Goal: Obtain resource: Download file/media

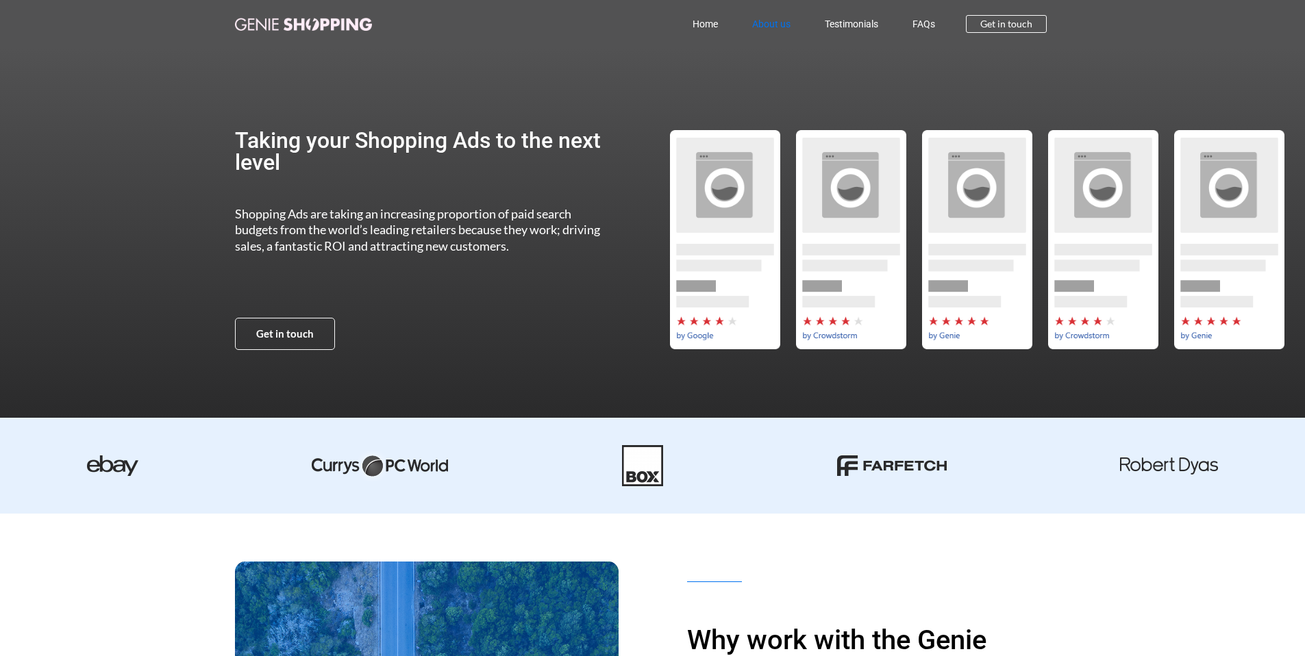
click at [760, 27] on link "About us" at bounding box center [771, 24] width 73 height 32
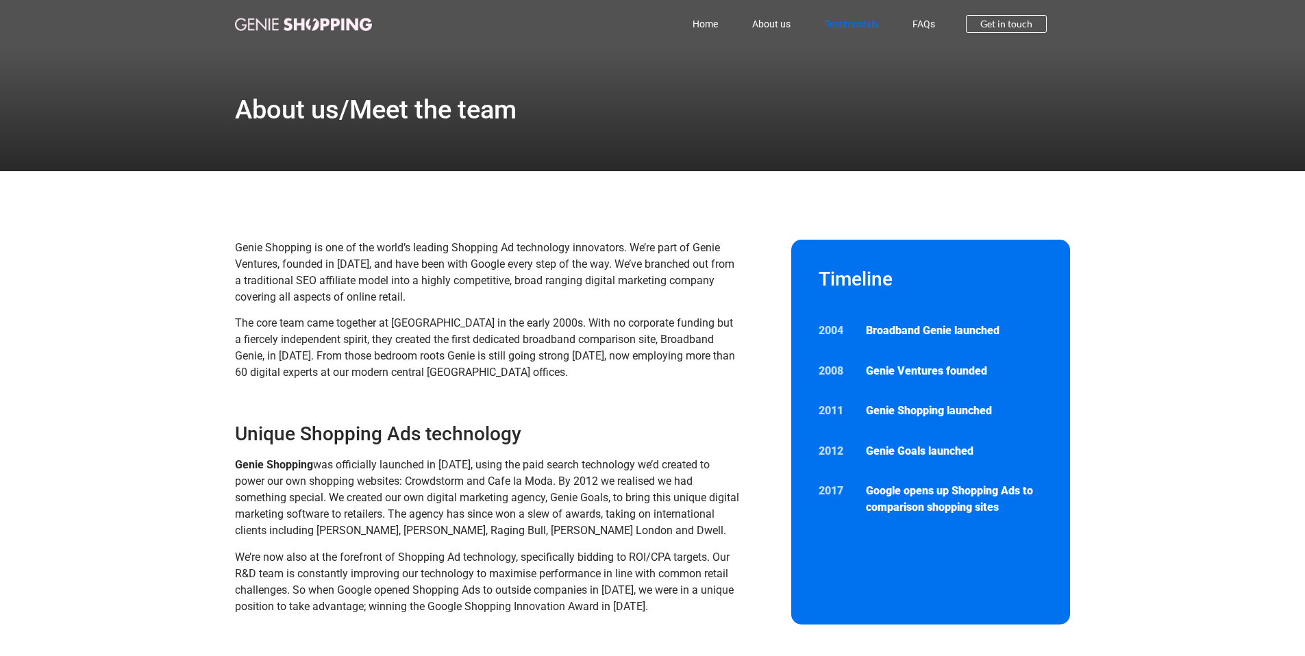
click at [839, 28] on link "Testimonials" at bounding box center [852, 24] width 88 height 32
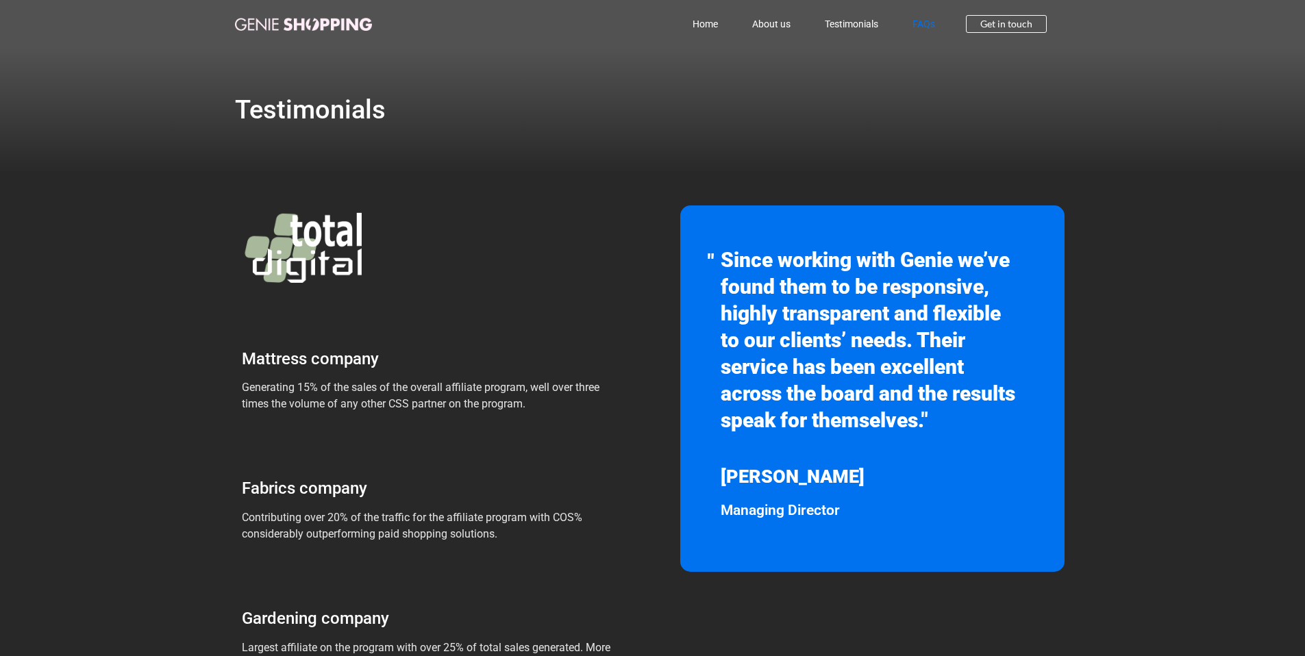
click at [930, 31] on link "FAQs" at bounding box center [923, 24] width 57 height 32
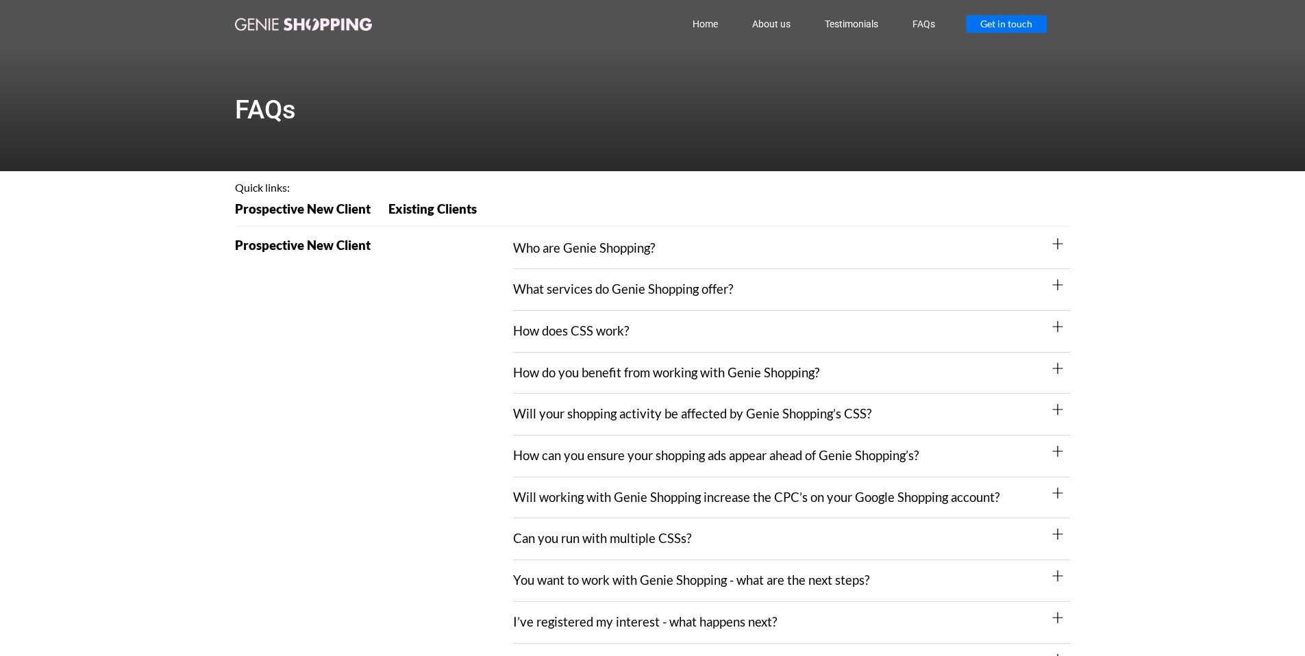
click at [1004, 23] on span "Get in touch" at bounding box center [1006, 24] width 52 height 10
click at [702, 23] on link "Home" at bounding box center [705, 24] width 60 height 32
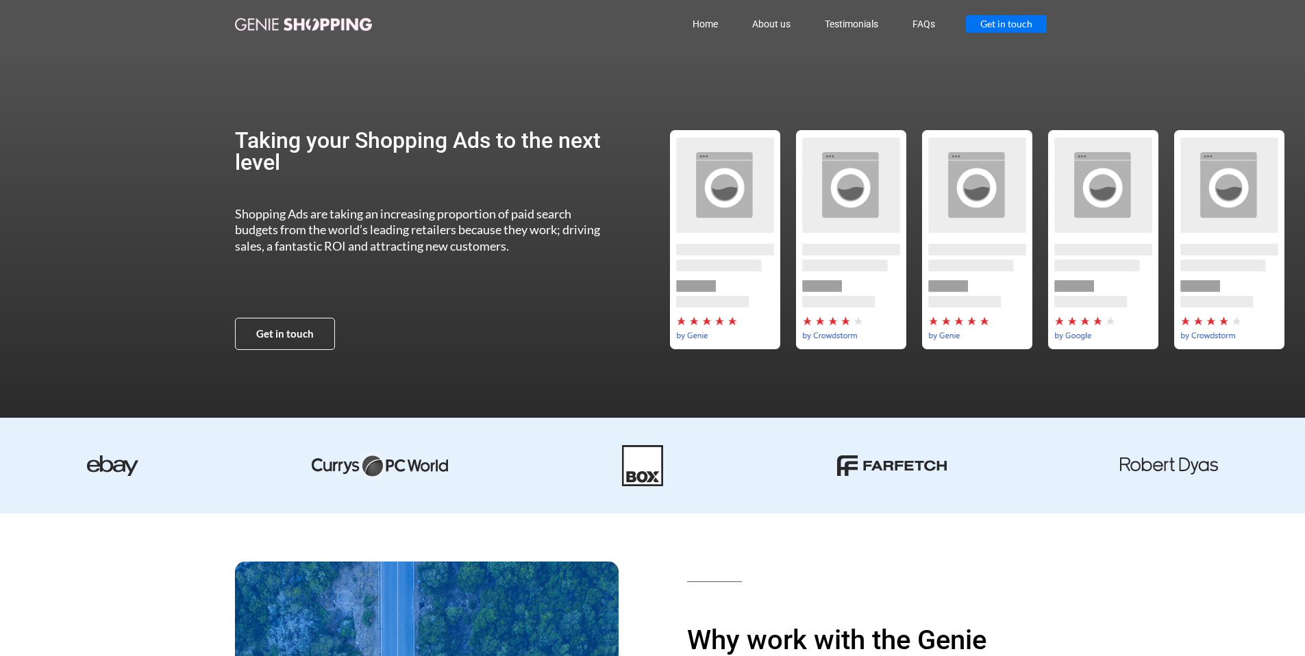
click at [1013, 22] on span "Get in touch" at bounding box center [1006, 24] width 52 height 10
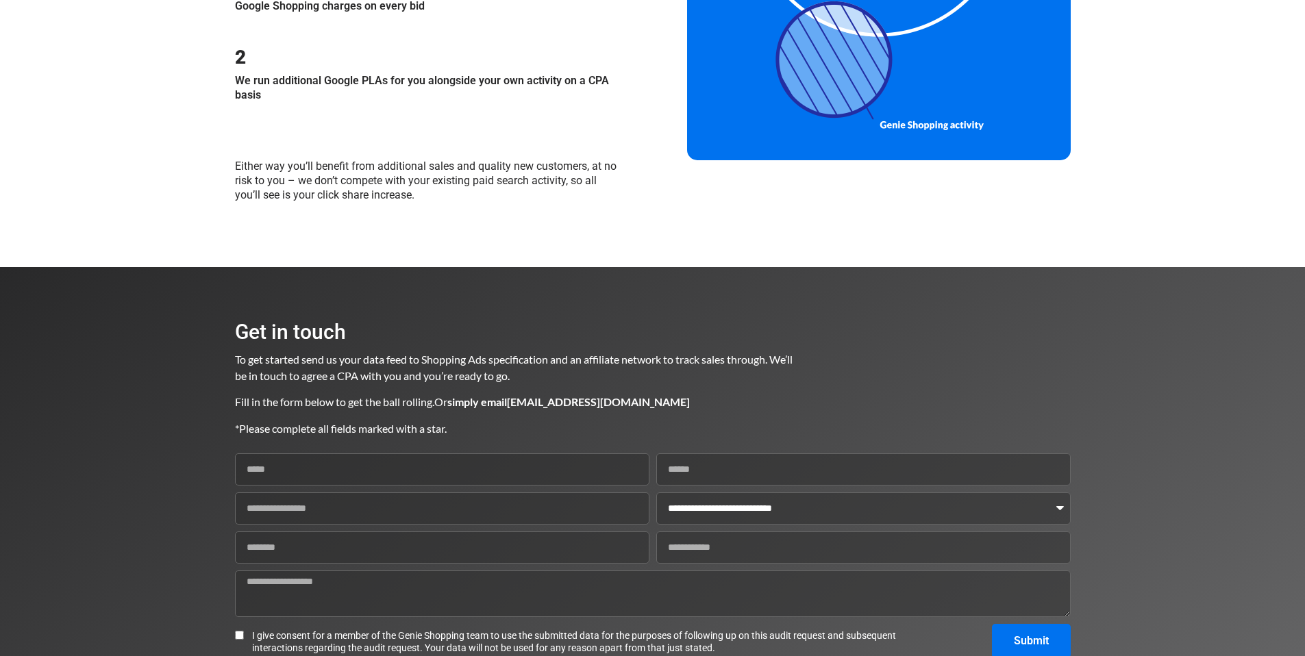
scroll to position [1569, 0]
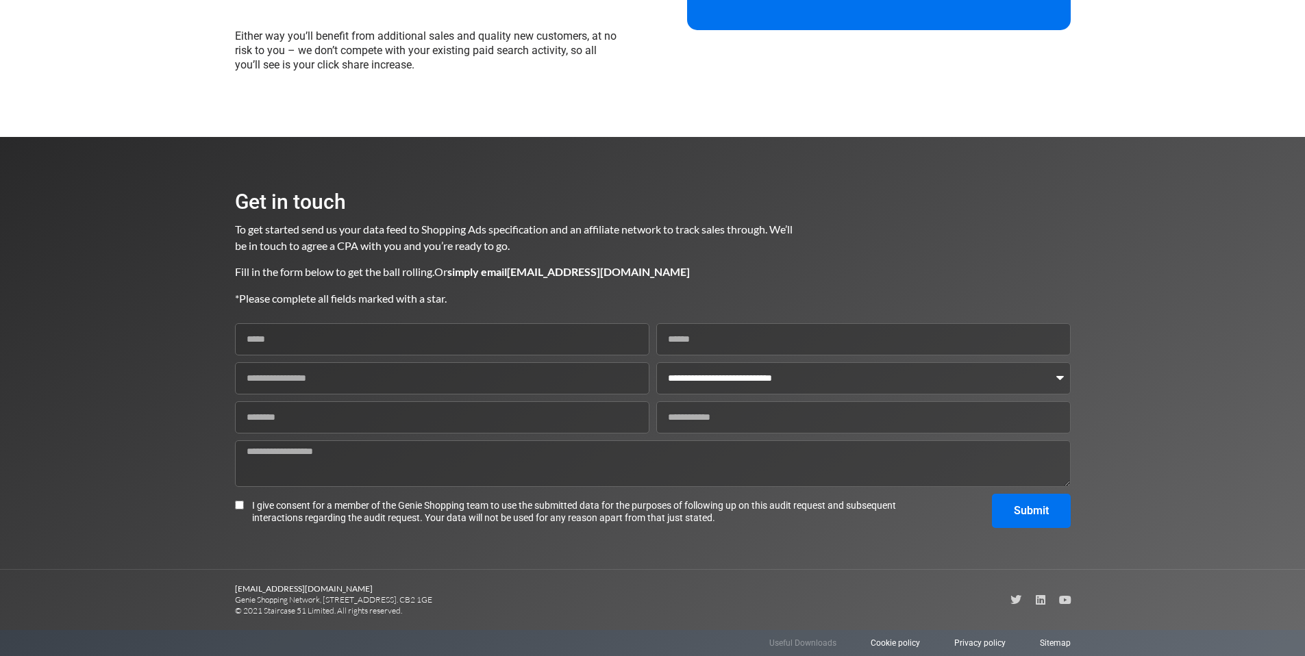
click at [794, 645] on span "Useful Downloads" at bounding box center [802, 643] width 67 height 12
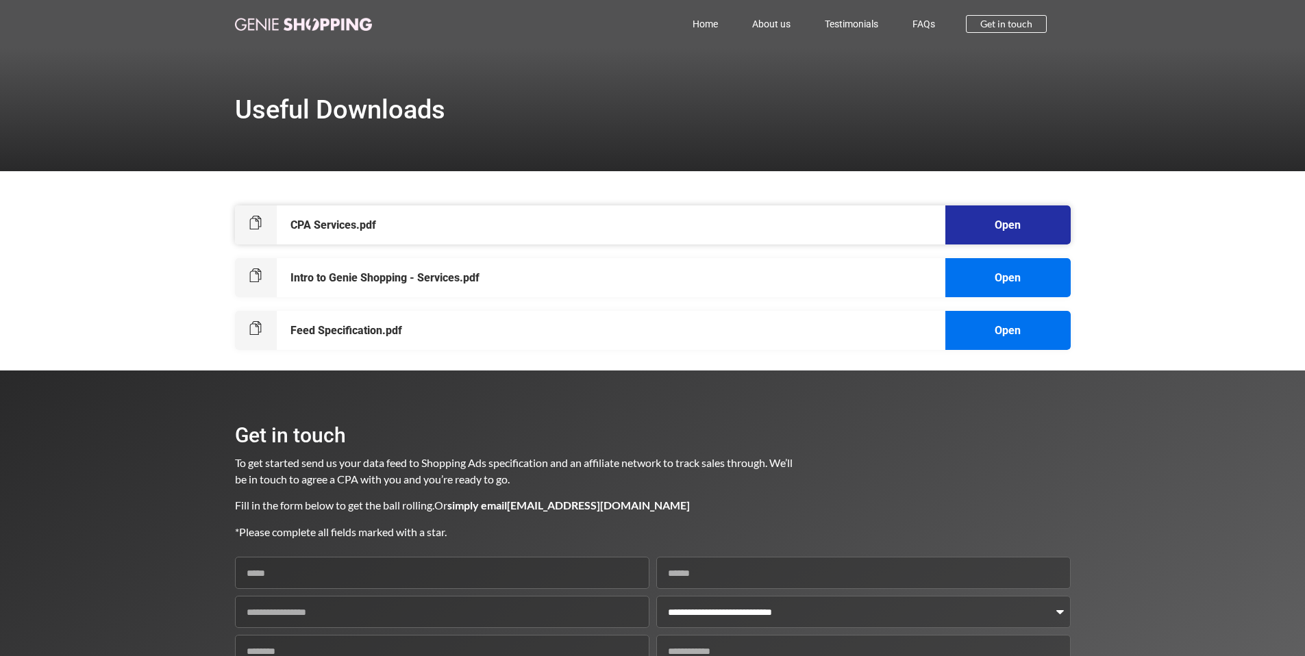
click at [1041, 229] on h6 "Open" at bounding box center [1007, 225] width 99 height 11
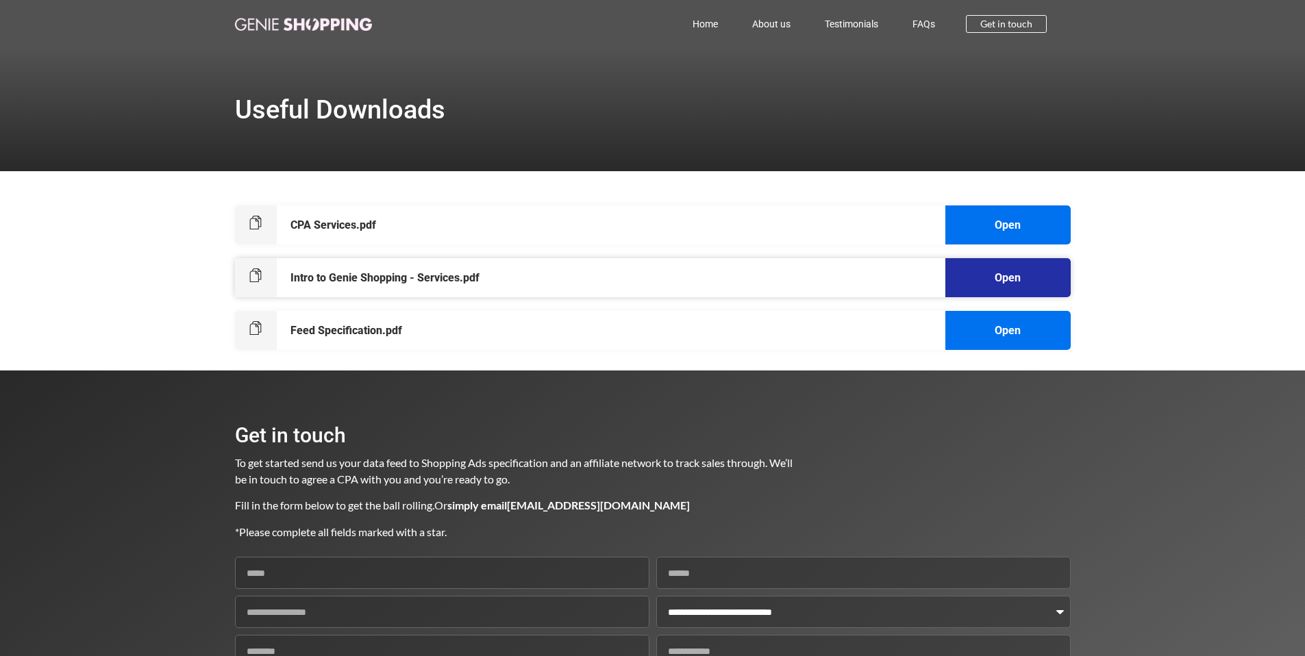
click at [987, 280] on h6 "Open" at bounding box center [1007, 278] width 99 height 11
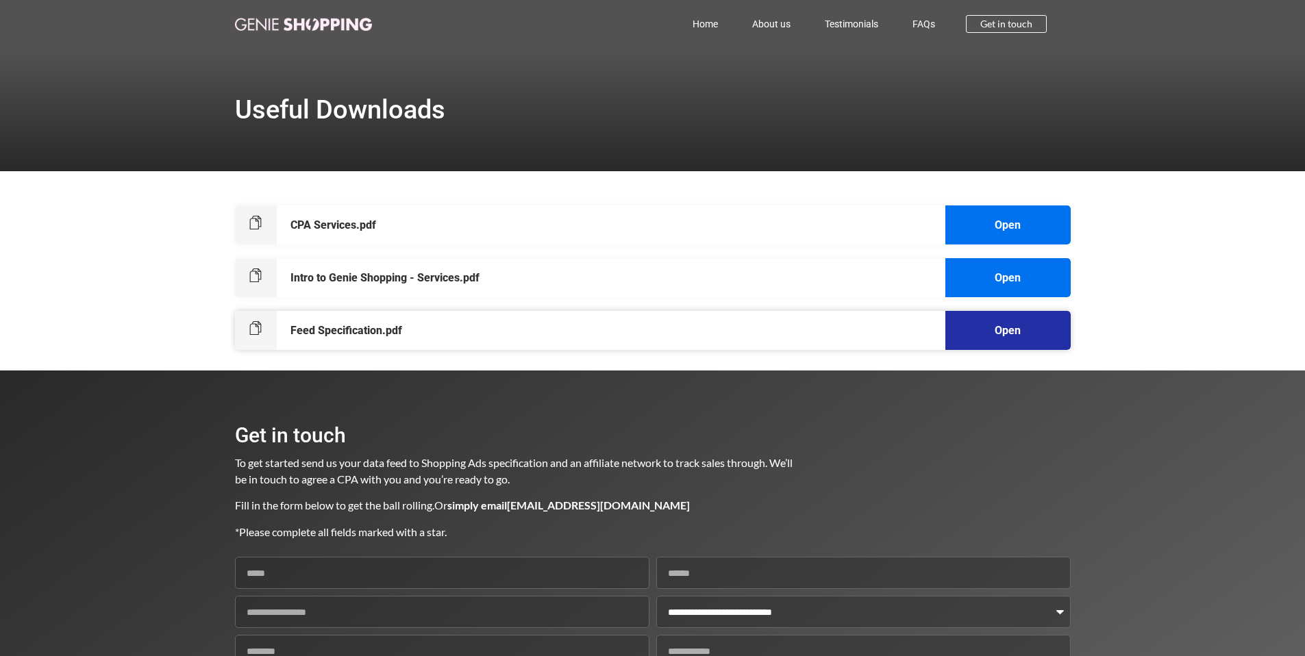
click at [1017, 336] on div "Open" at bounding box center [1007, 330] width 125 height 37
